Goal: Information Seeking & Learning: Learn about a topic

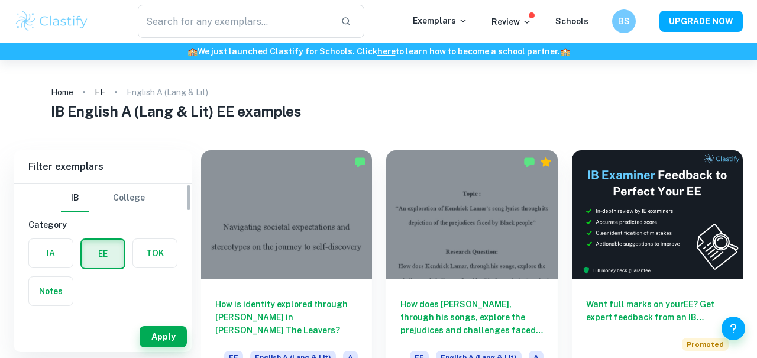
click at [41, 250] on label "button" at bounding box center [51, 253] width 44 height 28
click at [0, 0] on input "radio" at bounding box center [0, 0] width 0 height 0
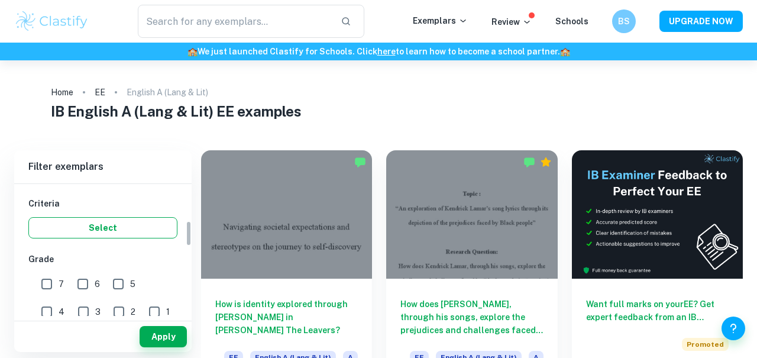
scroll to position [145, 0]
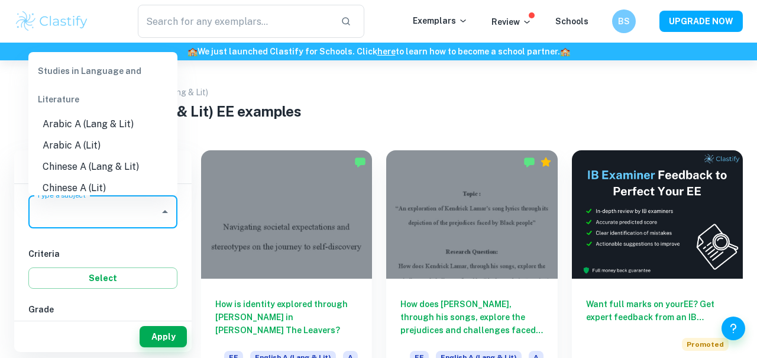
click at [92, 219] on input "English A (Lang & Lit)" at bounding box center [94, 211] width 121 height 22
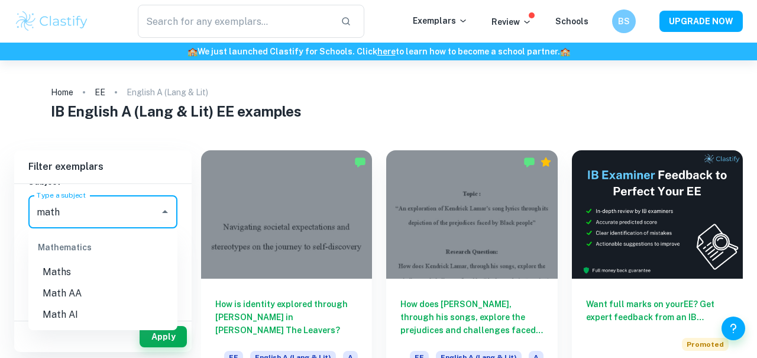
click at [83, 309] on li "Math AI" at bounding box center [102, 314] width 149 height 21
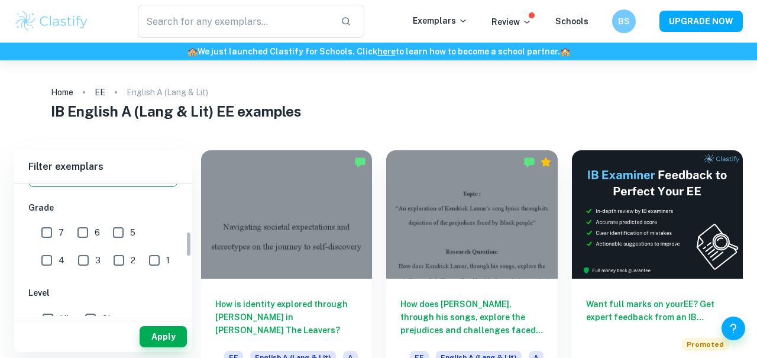
scroll to position [247, 0]
type input "Math AI"
click at [171, 335] on button "Apply" at bounding box center [163, 336] width 47 height 21
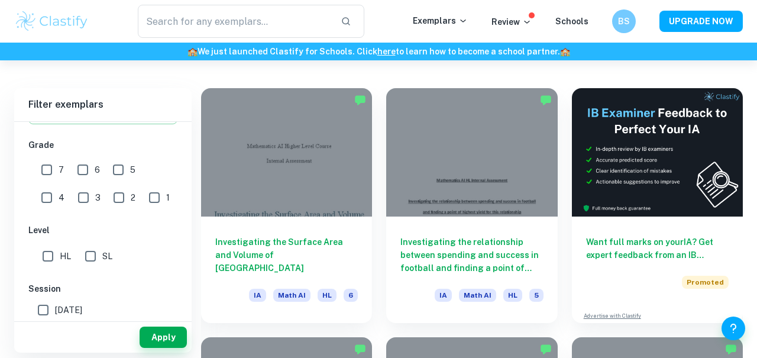
scroll to position [311, 0]
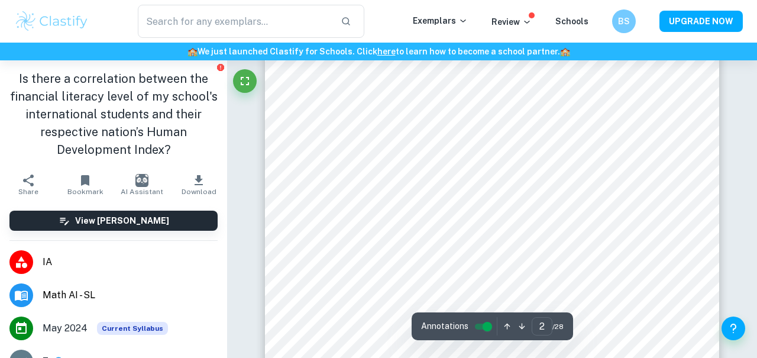
type input "1"
